Goal: Task Accomplishment & Management: Use online tool/utility

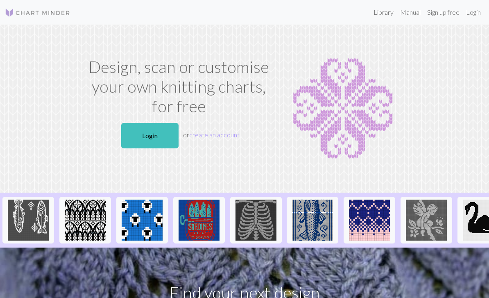
click at [151, 135] on link "Login" at bounding box center [149, 135] width 57 height 25
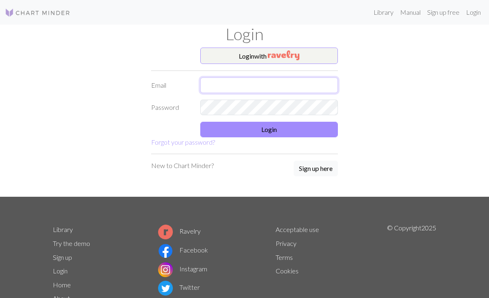
click at [221, 87] on input "text" at bounding box center [269, 85] width 138 height 16
click at [311, 57] on button "Login with" at bounding box center [269, 55] width 138 height 16
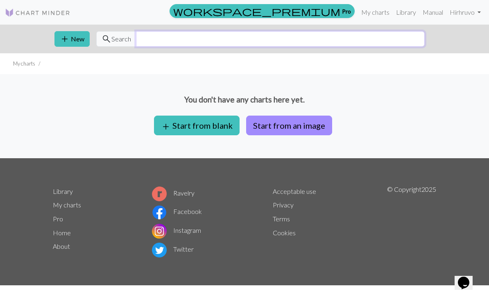
click at [146, 41] on input "text" at bounding box center [280, 39] width 289 height 16
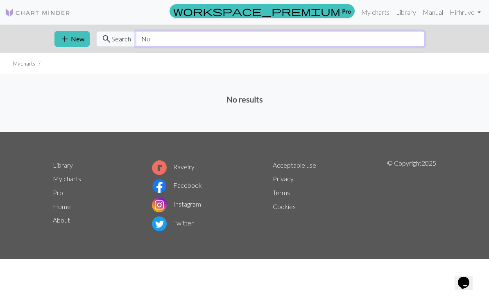
type input "N"
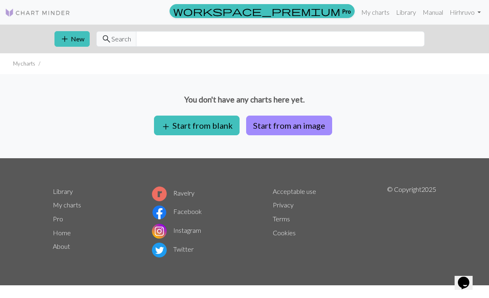
click at [76, 43] on button "add New" at bounding box center [71, 39] width 35 height 16
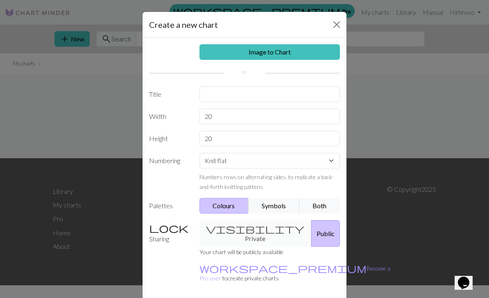
click at [335, 25] on button "Close" at bounding box center [336, 24] width 13 height 13
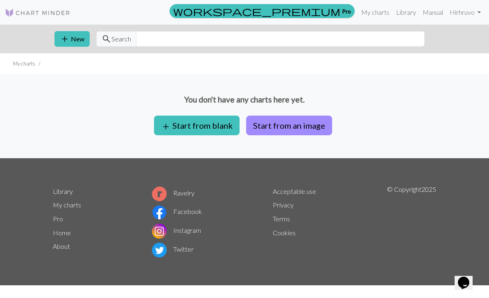
click at [304, 129] on button "Start from an image" at bounding box center [289, 125] width 86 height 20
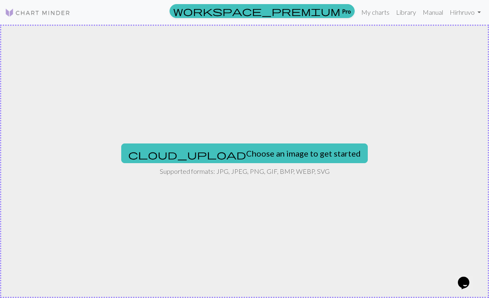
click at [258, 156] on button "cloud_upload Choose an image to get started" at bounding box center [244, 153] width 246 height 20
type input "C:\fakepath\8B6245F7-8C39-43B8-8863-884F493844EC.png"
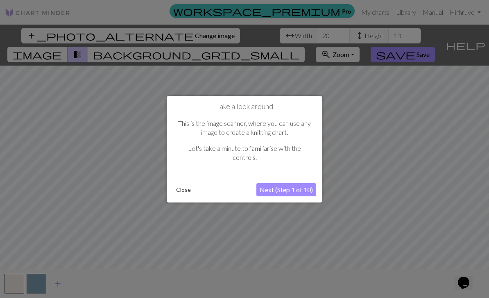
click at [293, 193] on button "Next (Step 1 of 10)" at bounding box center [286, 189] width 60 height 13
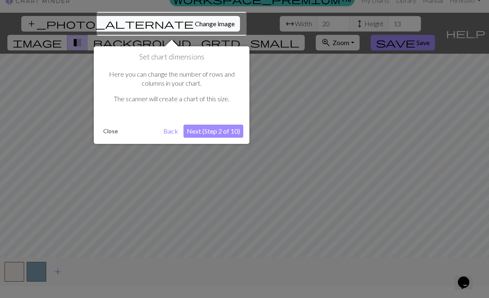
scroll to position [16, 0]
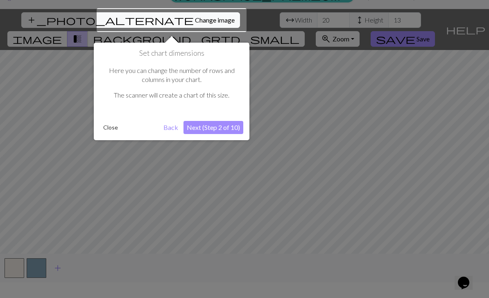
click at [212, 127] on button "Next (Step 2 of 10)" at bounding box center [213, 127] width 60 height 13
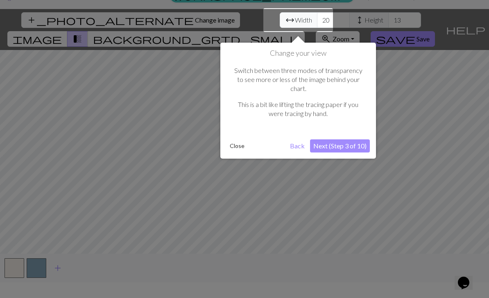
click at [349, 140] on button "Next (Step 3 of 10)" at bounding box center [340, 145] width 60 height 13
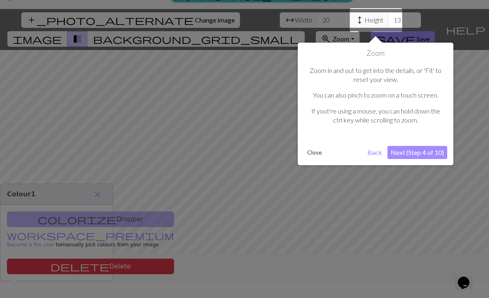
click at [434, 155] on button "Next (Step 4 of 10)" at bounding box center [417, 152] width 60 height 13
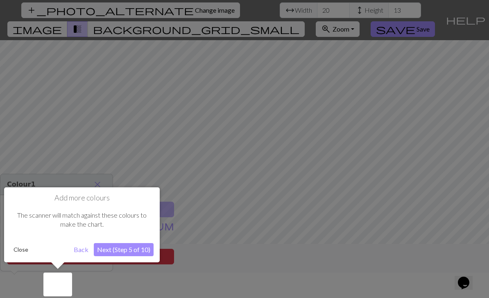
scroll to position [26, 0]
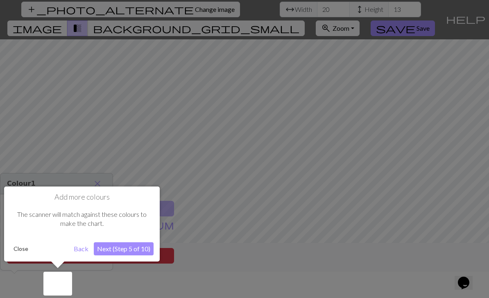
click at [124, 251] on button "Next (Step 5 of 10)" at bounding box center [124, 248] width 60 height 13
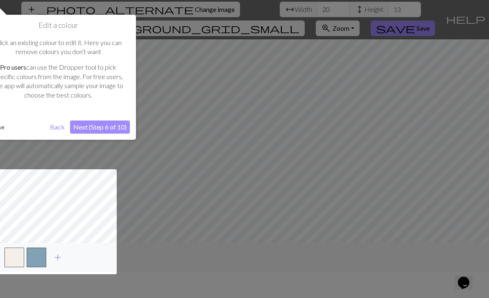
click at [103, 123] on button "Next (Step 6 of 10)" at bounding box center [100, 126] width 60 height 13
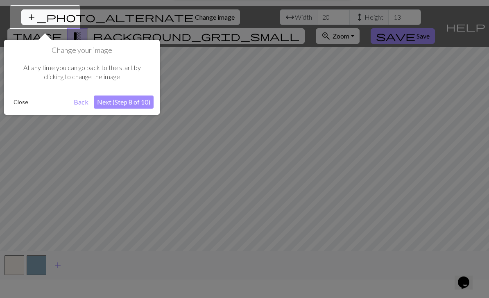
scroll to position [16, 0]
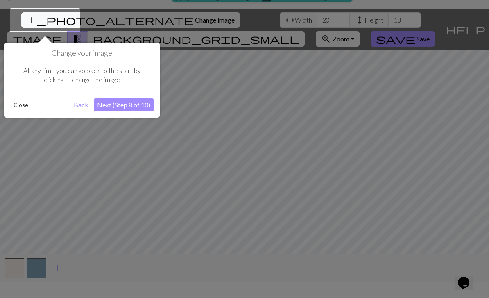
click at [137, 104] on button "Next (Step 8 of 10)" at bounding box center [124, 104] width 60 height 13
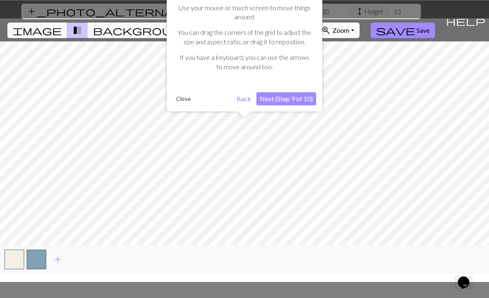
scroll to position [26, 0]
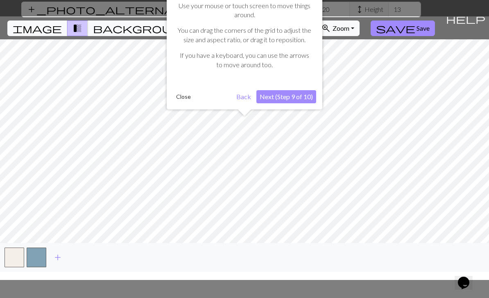
click at [308, 99] on button "Next (Step 9 of 10)" at bounding box center [286, 96] width 60 height 13
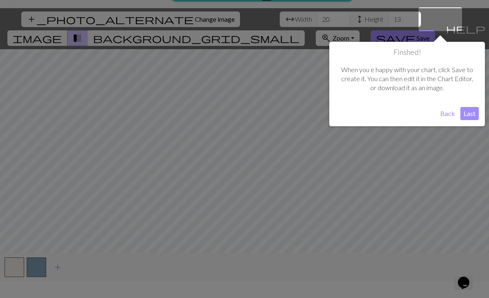
scroll to position [16, 0]
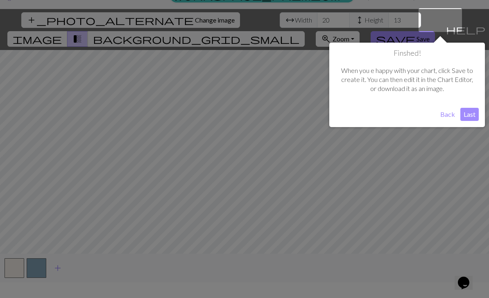
click at [467, 115] on button "Last" at bounding box center [469, 114] width 18 height 13
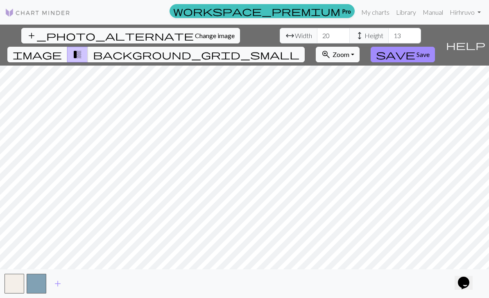
click at [295, 31] on span "Width" at bounding box center [303, 36] width 17 height 10
click at [317, 28] on input "20" at bounding box center [333, 36] width 33 height 16
type input "2"
type input "50"
click at [388, 28] on input "13" at bounding box center [404, 36] width 33 height 16
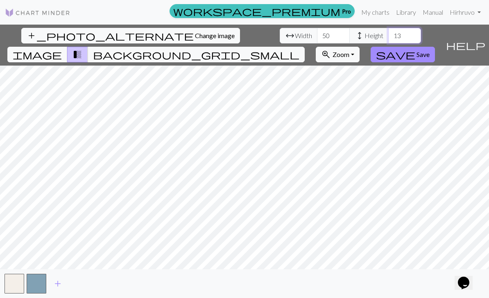
type input "1"
type input "50"
click at [317, 28] on input "50" at bounding box center [333, 36] width 33 height 16
type input "5"
type input "100"
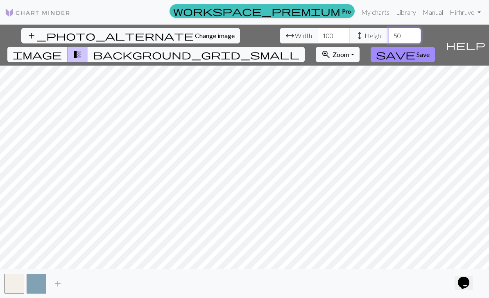
click at [388, 28] on input "50" at bounding box center [404, 36] width 33 height 16
type input "5"
type input "100"
